Goal: Information Seeking & Learning: Learn about a topic

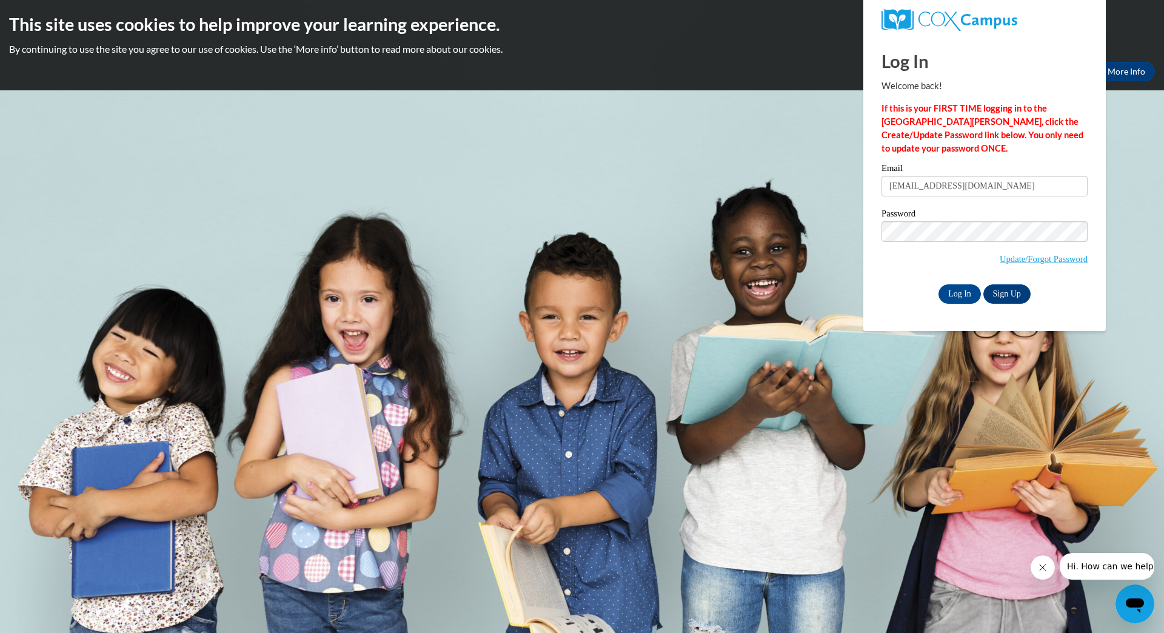
type input "lilianflorist@yahoo.com"
click at [963, 289] on input "Log In" at bounding box center [959, 293] width 42 height 19
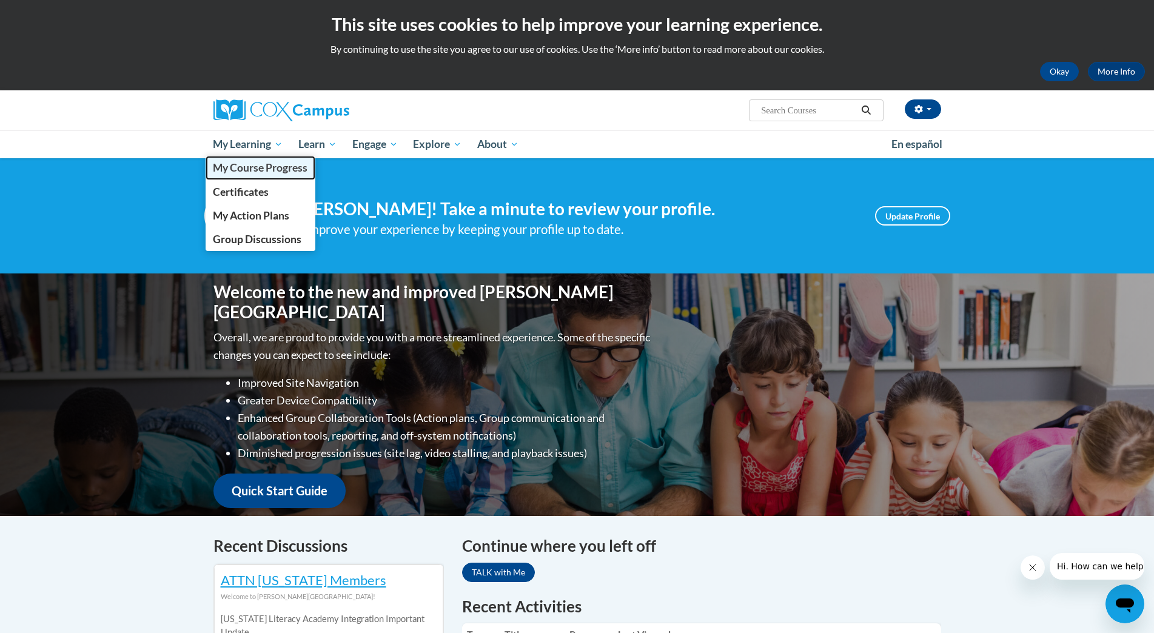
click at [249, 166] on span "My Course Progress" at bounding box center [260, 167] width 95 height 13
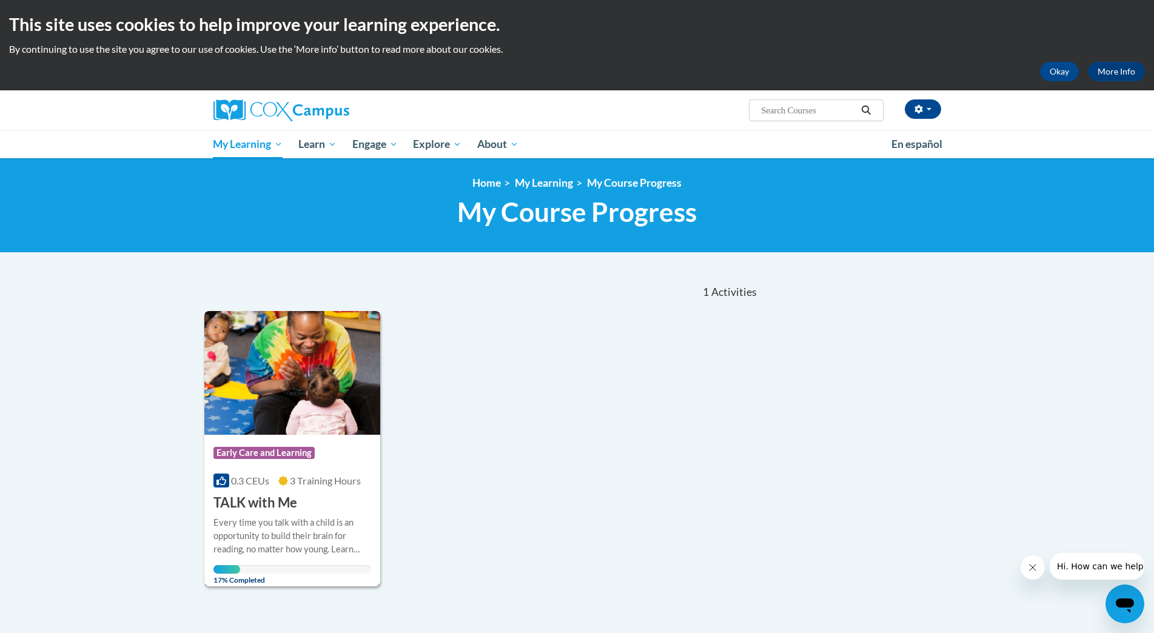
click at [249, 502] on h3 "TALK with Me" at bounding box center [255, 502] width 84 height 19
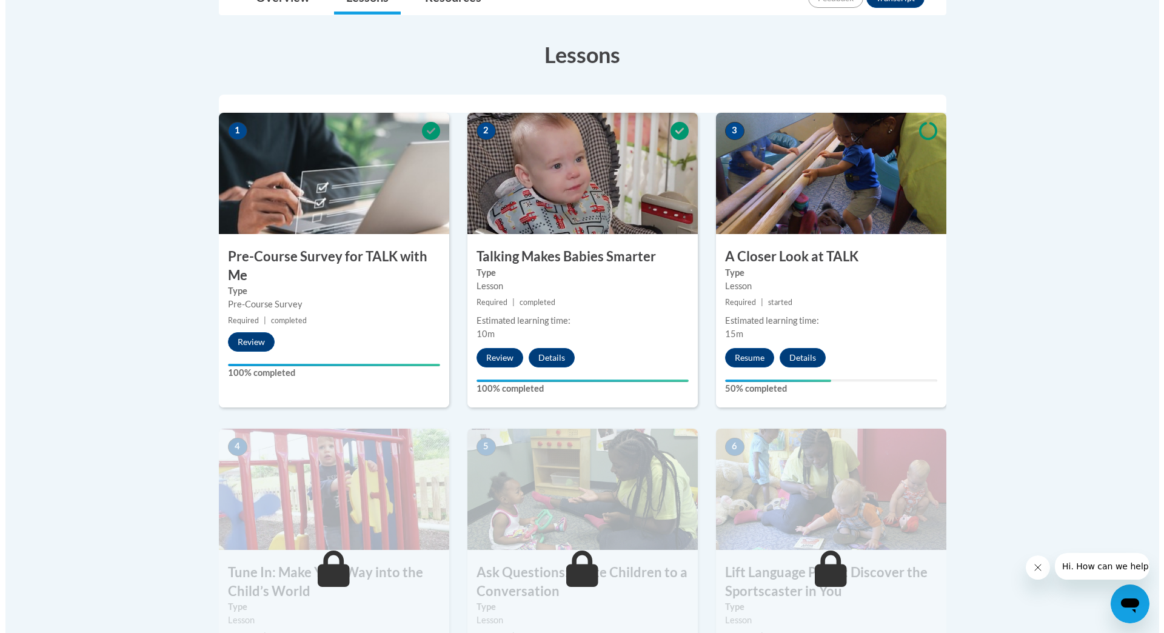
scroll to position [330, 0]
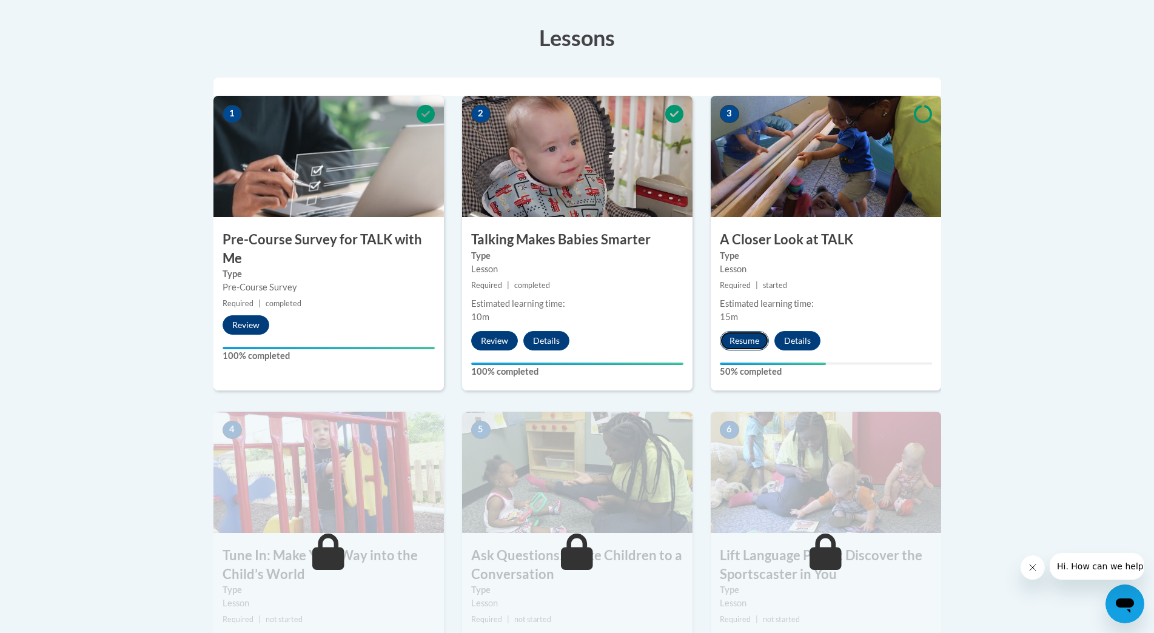
click at [738, 338] on button "Resume" at bounding box center [744, 340] width 49 height 19
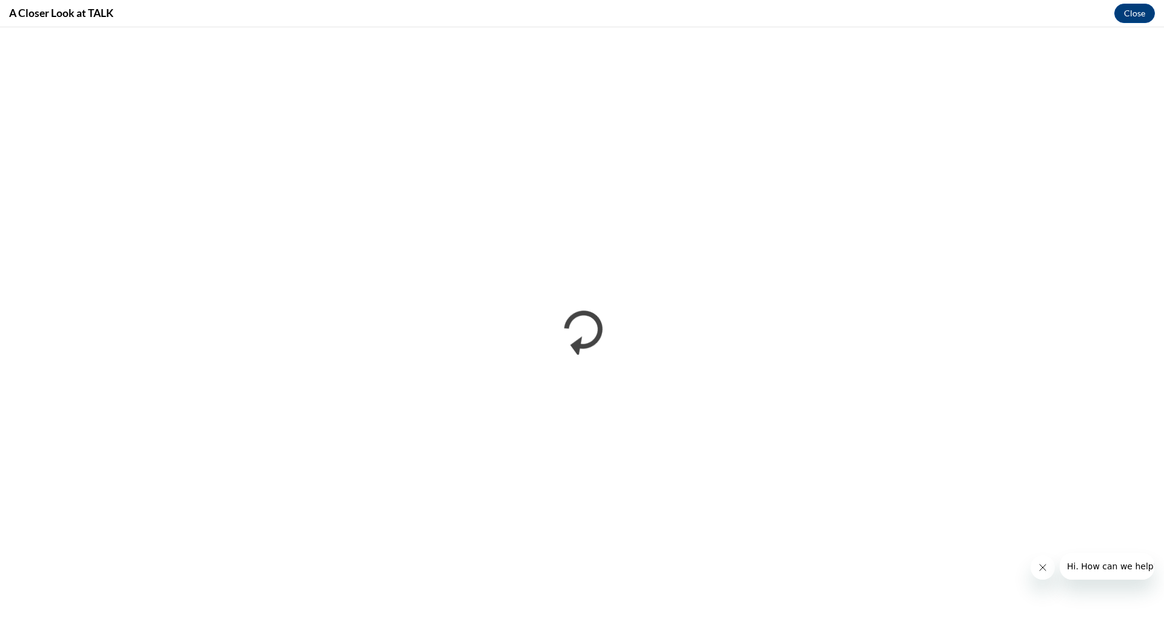
scroll to position [0, 0]
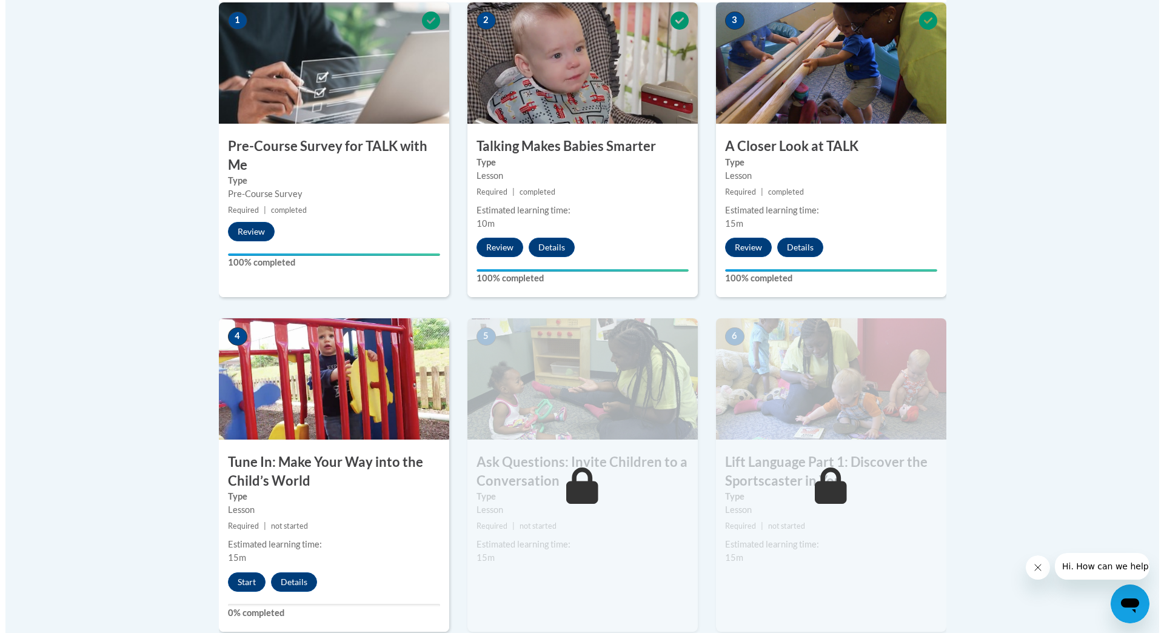
scroll to position [426, 0]
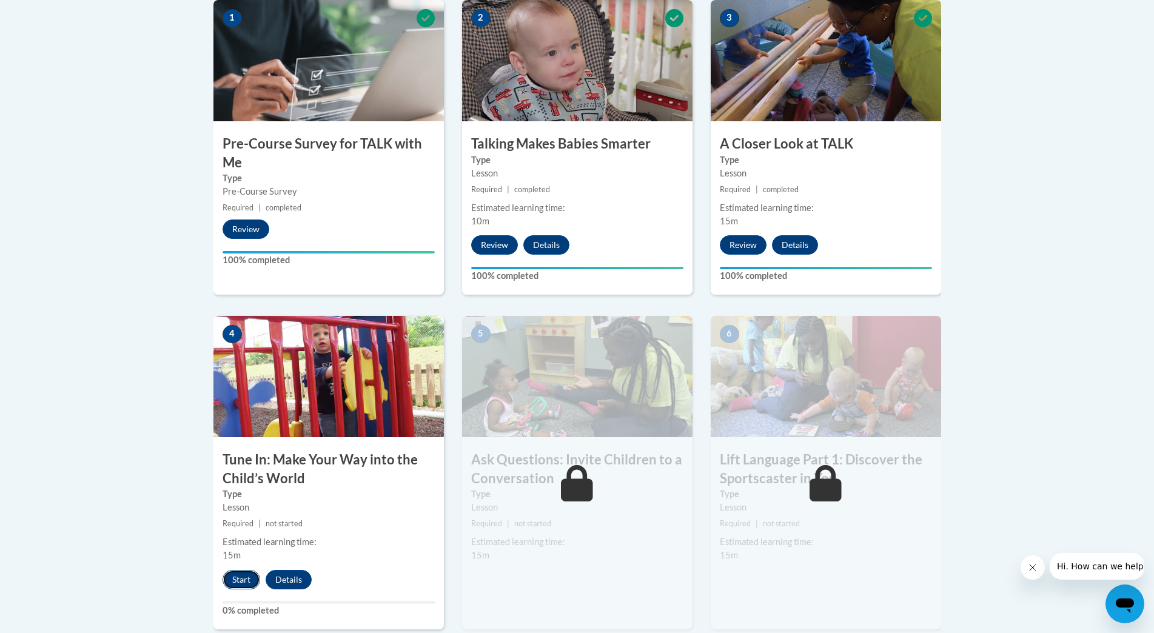
click at [238, 582] on button "Start" at bounding box center [241, 579] width 38 height 19
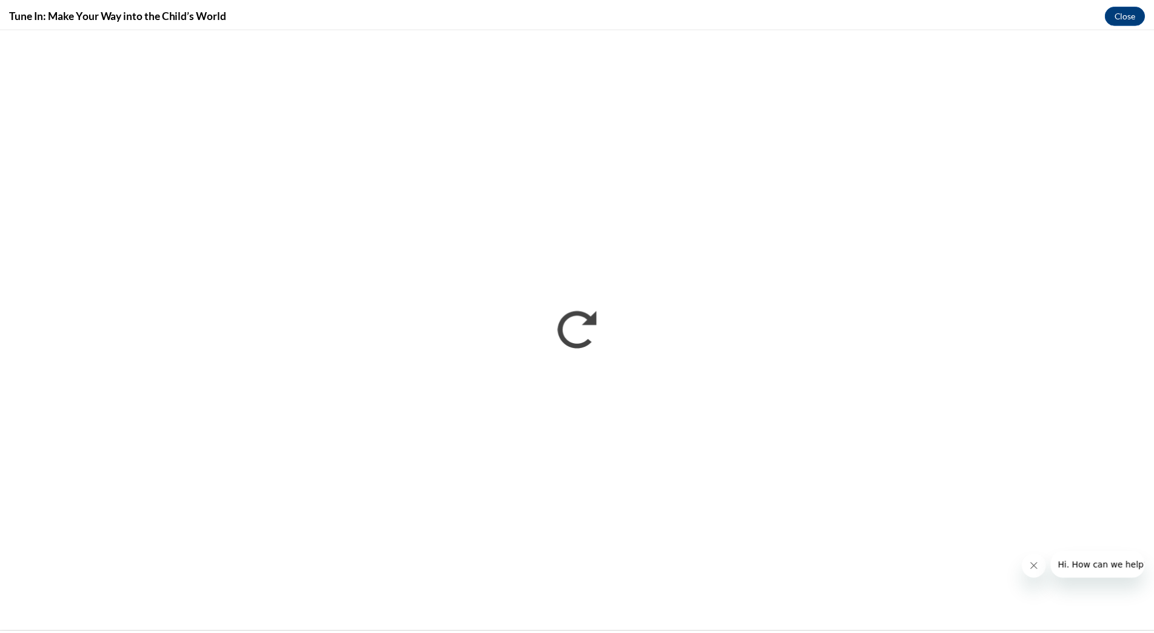
scroll to position [0, 0]
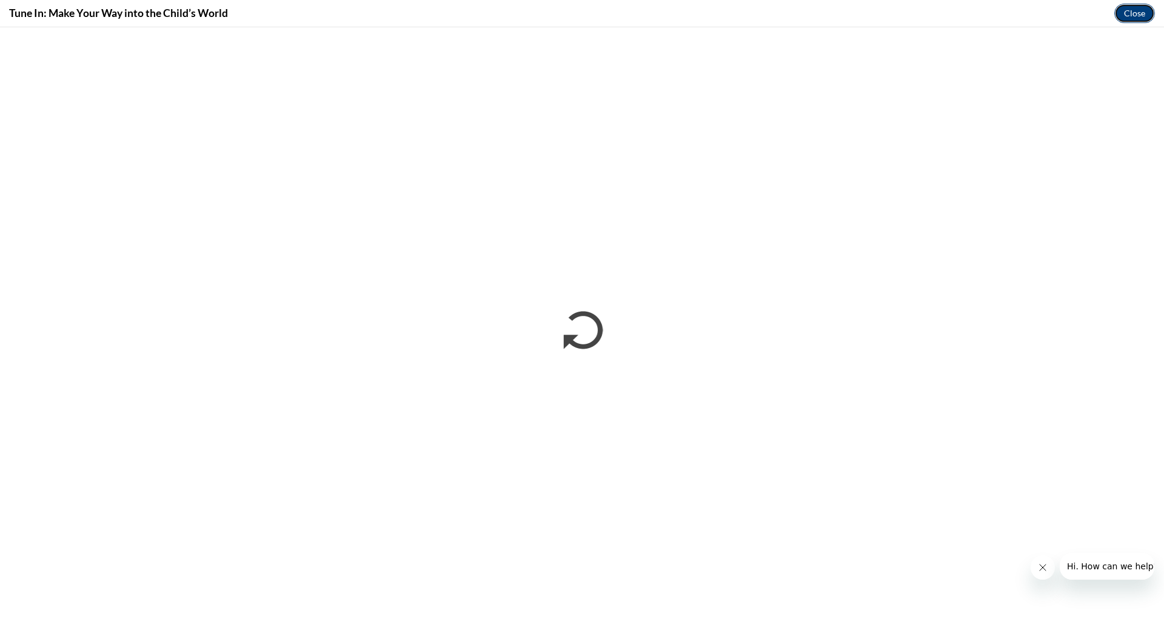
click at [1140, 13] on button "Close" at bounding box center [1134, 13] width 41 height 19
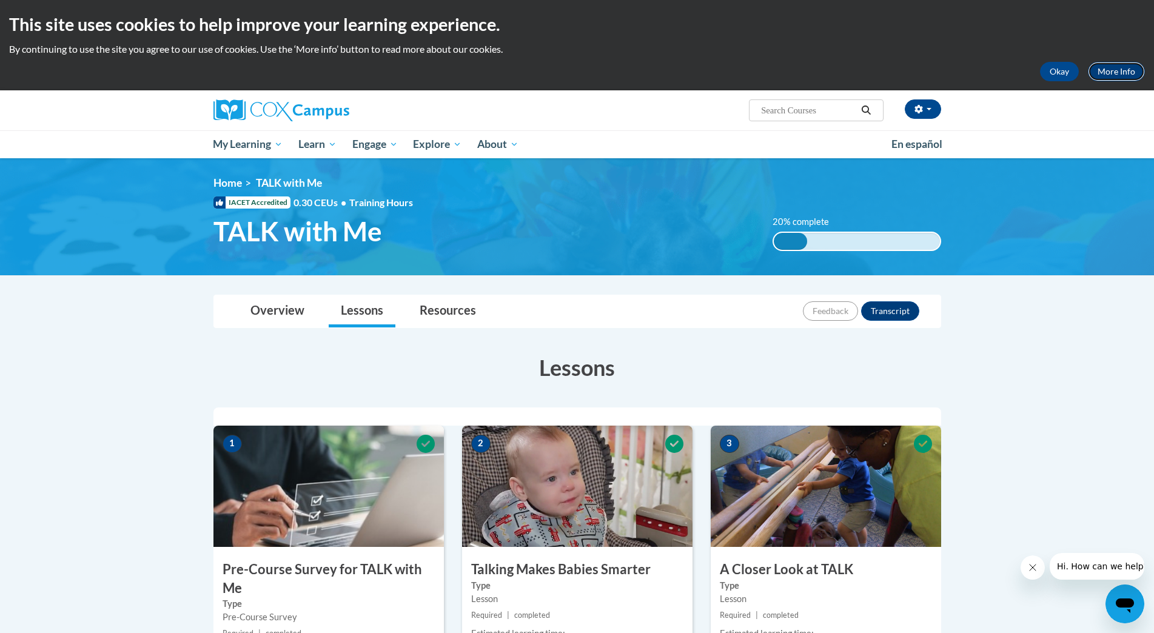
click at [1106, 71] on link "More Info" at bounding box center [1116, 71] width 57 height 19
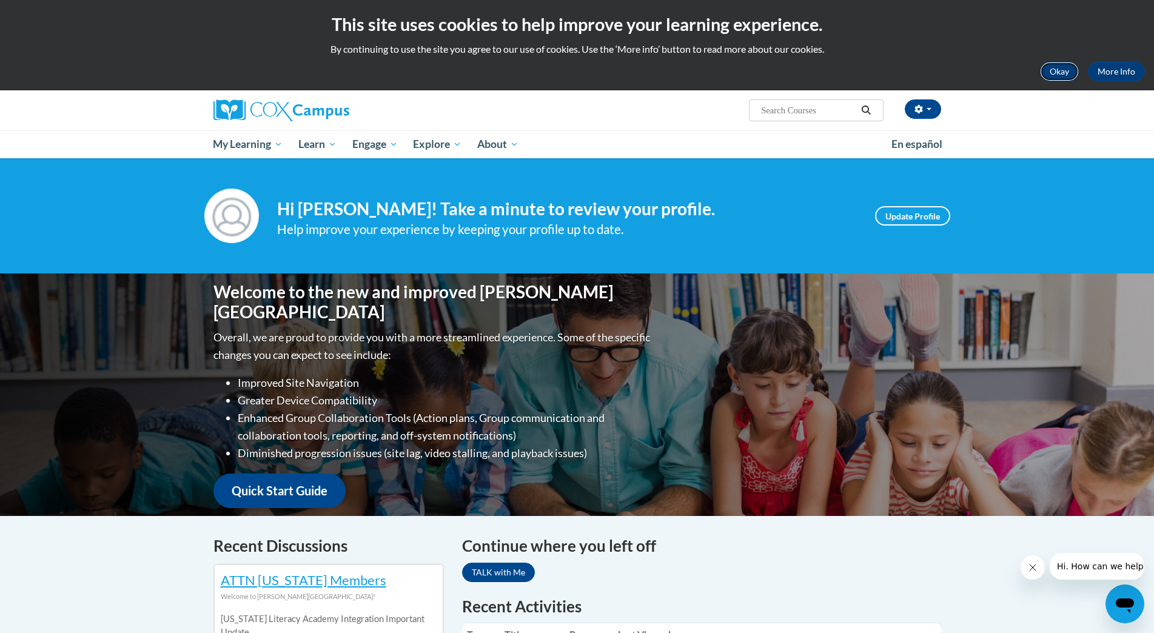
click at [1057, 72] on button "Okay" at bounding box center [1059, 71] width 39 height 19
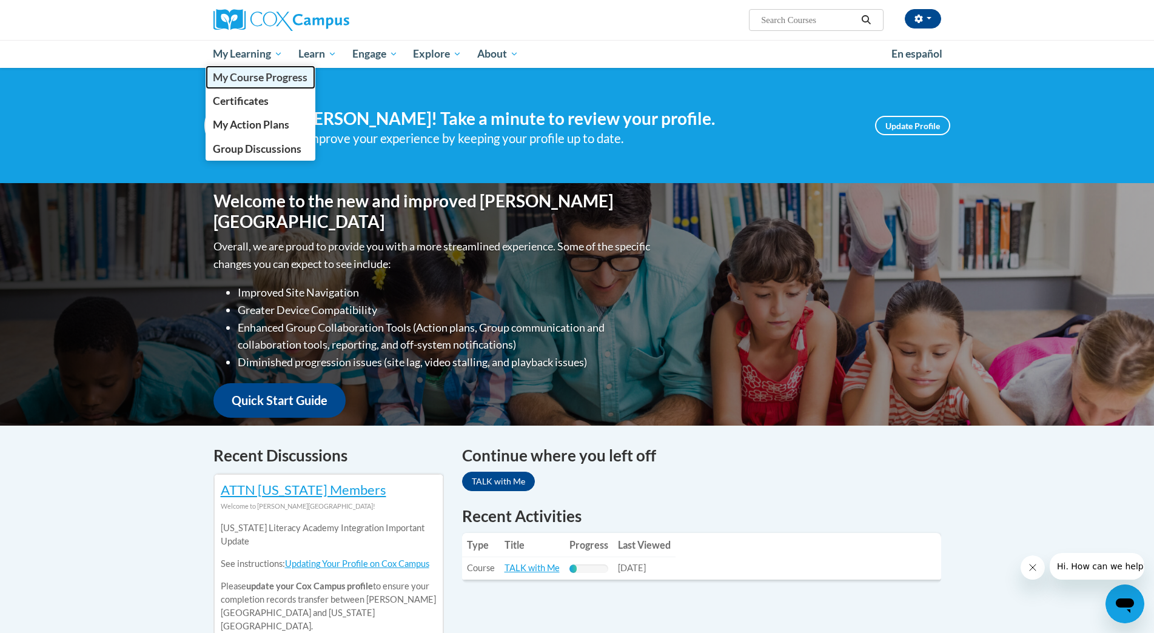
click at [244, 81] on span "My Course Progress" at bounding box center [260, 77] width 95 height 13
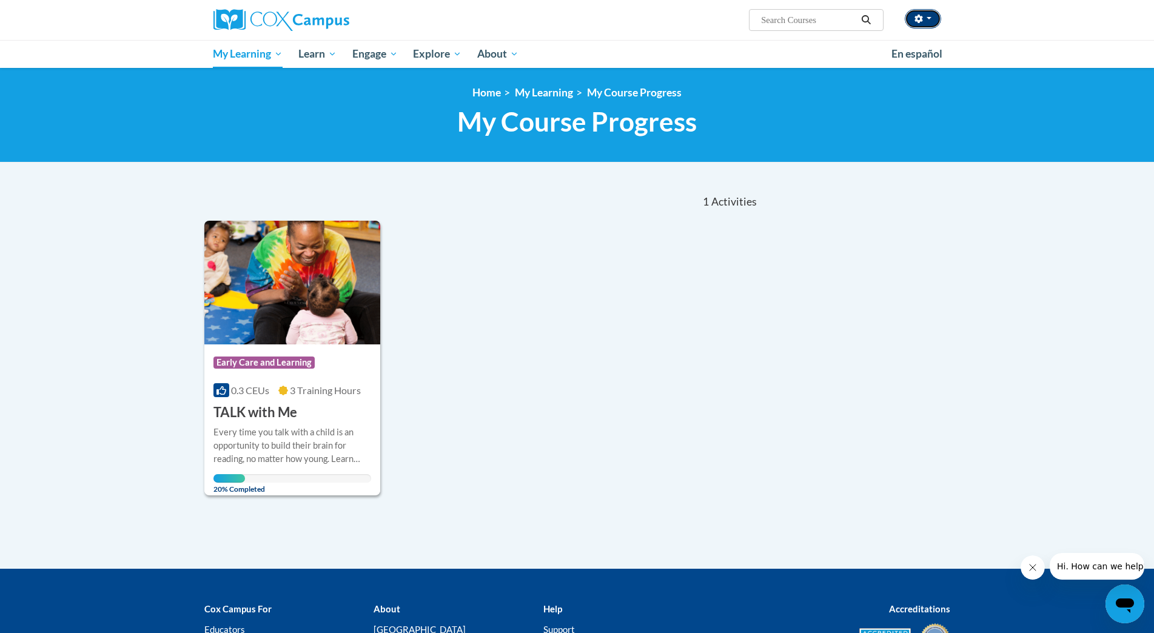
click at [917, 20] on icon "button" at bounding box center [918, 19] width 8 height 8
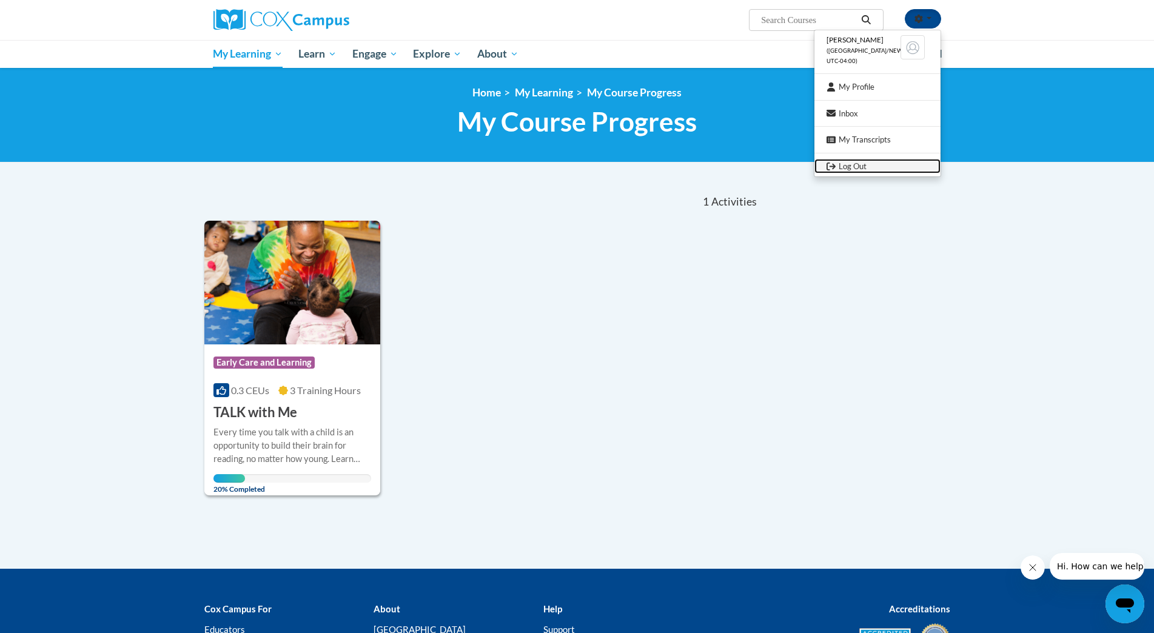
click at [849, 166] on link "Log Out" at bounding box center [877, 166] width 126 height 15
